Goal: Transaction & Acquisition: Purchase product/service

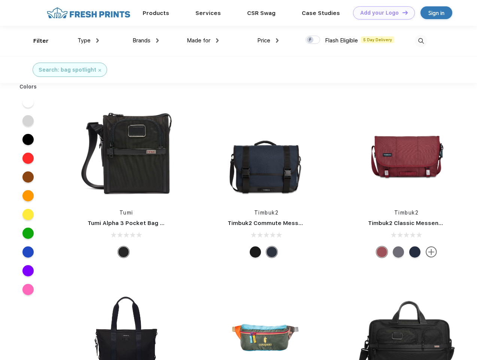
click at [382, 13] on link "Add your Logo Design Tool" at bounding box center [384, 12] width 62 height 13
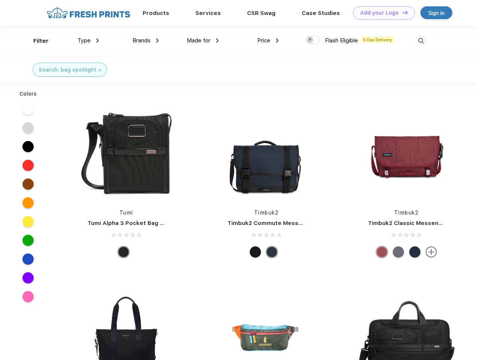
click at [0, 0] on div "Design Tool" at bounding box center [0, 0] width 0 height 0
click at [402, 12] on link "Add your Logo Design Tool" at bounding box center [384, 12] width 62 height 13
click at [36, 41] on div "Filter" at bounding box center [40, 41] width 15 height 9
click at [88, 40] on span "Type" at bounding box center [84, 40] width 13 height 7
click at [146, 40] on span "Brands" at bounding box center [142, 40] width 18 height 7
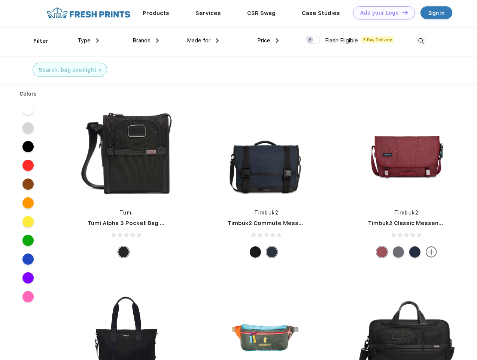
click at [203, 40] on span "Made for" at bounding box center [199, 40] width 24 height 7
click at [268, 40] on span "Price" at bounding box center [263, 40] width 13 height 7
click at [313, 40] on div at bounding box center [313, 40] width 15 height 8
click at [311, 40] on input "checkbox" at bounding box center [308, 37] width 5 height 5
click at [421, 41] on img at bounding box center [421, 41] width 12 height 12
